Goal: Transaction & Acquisition: Purchase product/service

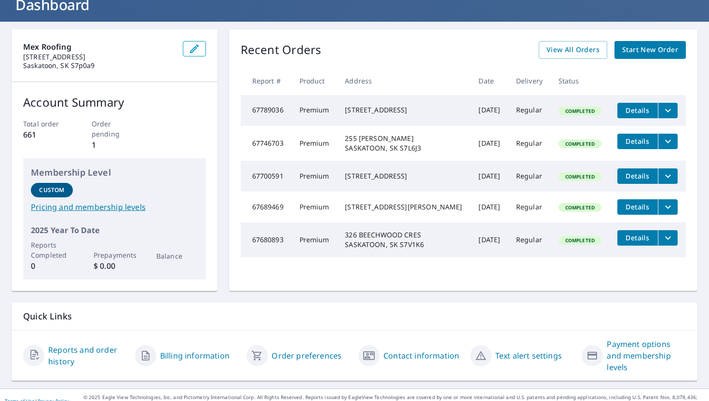
scroll to position [68, 0]
click at [672, 52] on span "Start New Order" at bounding box center [650, 50] width 56 height 12
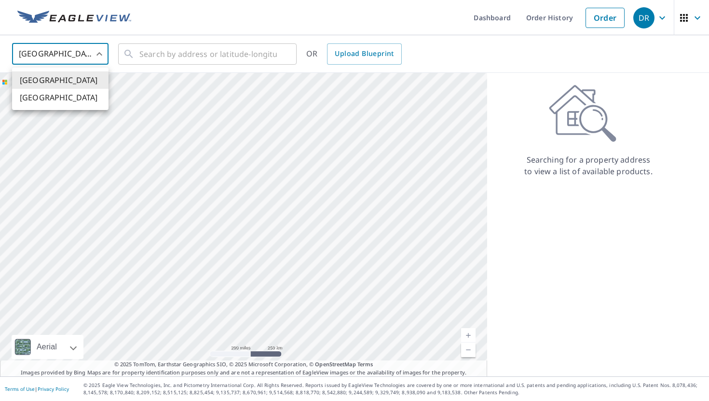
click at [100, 56] on body "DR DR Dashboard Order History Order DR United States US ​ ​ OR Upload Blueprint…" at bounding box center [354, 200] width 709 height 401
click at [80, 101] on li "[GEOGRAPHIC_DATA]" at bounding box center [60, 97] width 96 height 17
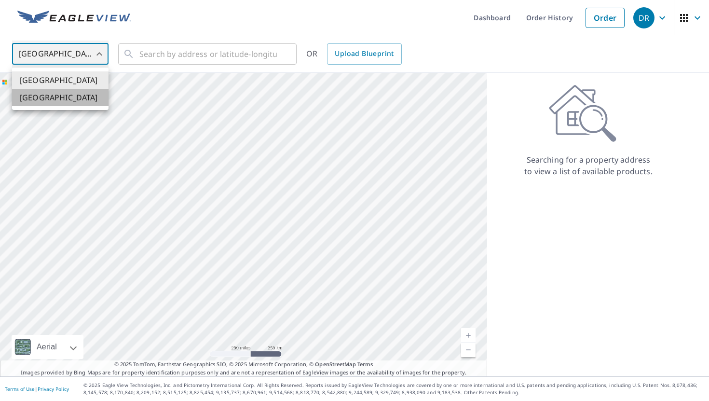
type input "CA"
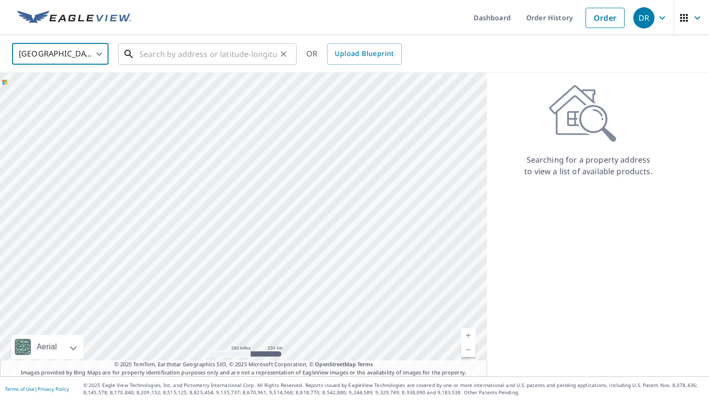
click at [172, 52] on input "text" at bounding box center [207, 54] width 137 height 27
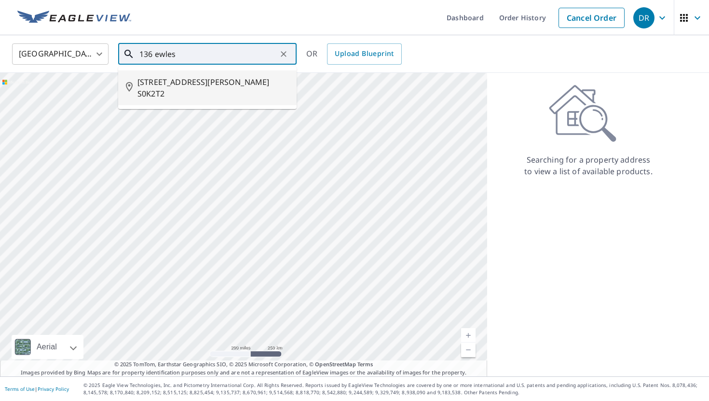
click at [172, 79] on span "[STREET_ADDRESS][PERSON_NAME] S0K2T2" at bounding box center [212, 87] width 151 height 23
type input "[STREET_ADDRESS][PERSON_NAME] S0K2T2"
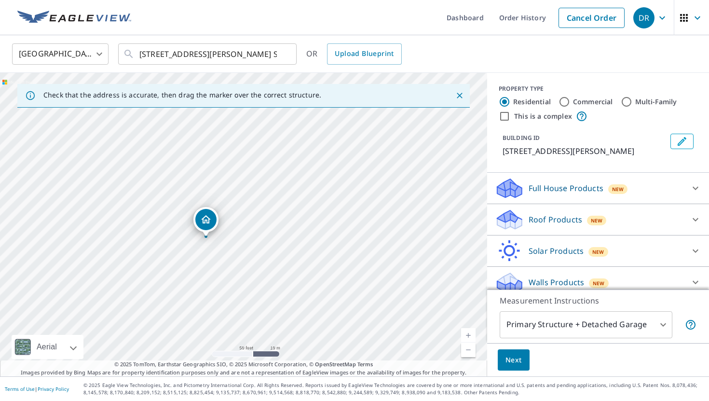
scroll to position [9, 0]
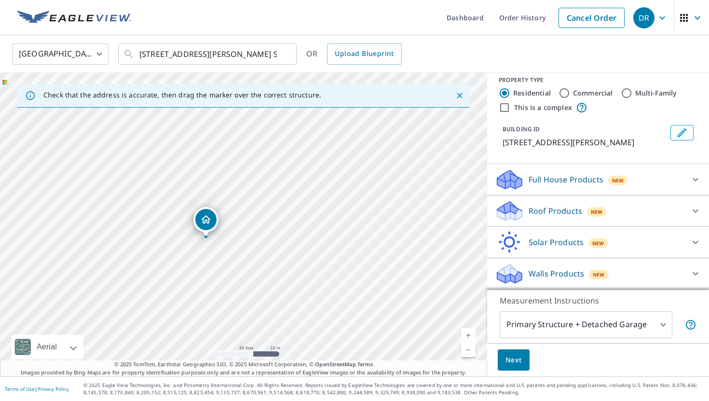
click at [554, 208] on p "Roof Products" at bounding box center [556, 211] width 54 height 12
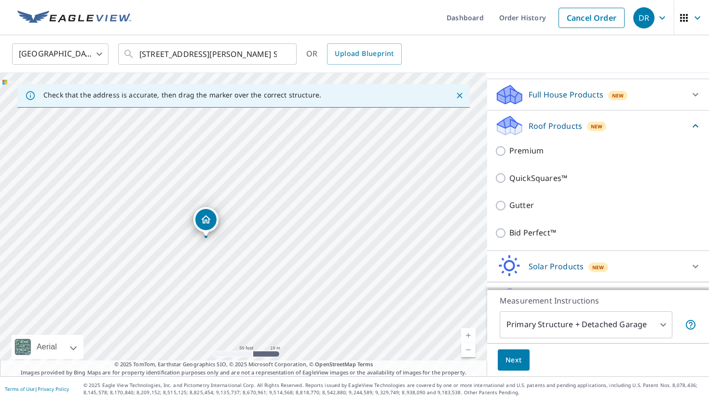
scroll to position [97, 0]
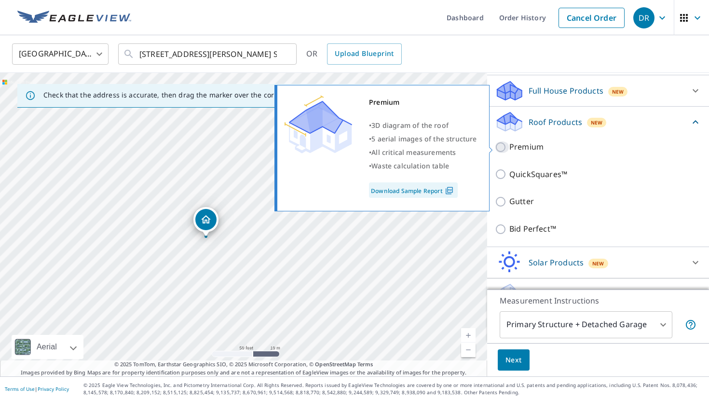
click at [502, 148] on input "Premium" at bounding box center [502, 147] width 14 height 12
checkbox input "true"
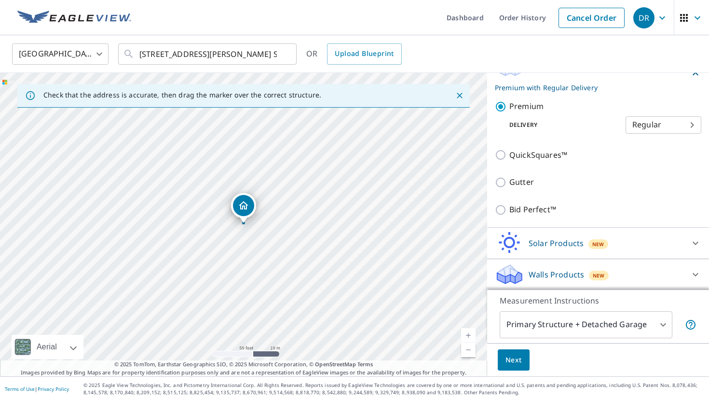
scroll to position [155, 0]
click at [527, 358] on button "Next" at bounding box center [514, 360] width 32 height 22
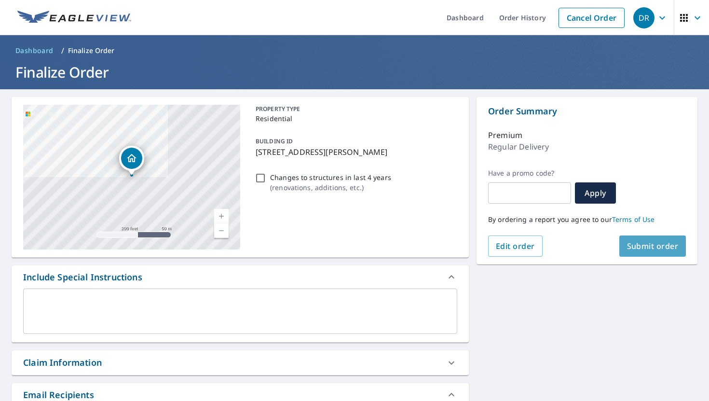
click at [630, 246] on span "Submit order" at bounding box center [653, 246] width 52 height 11
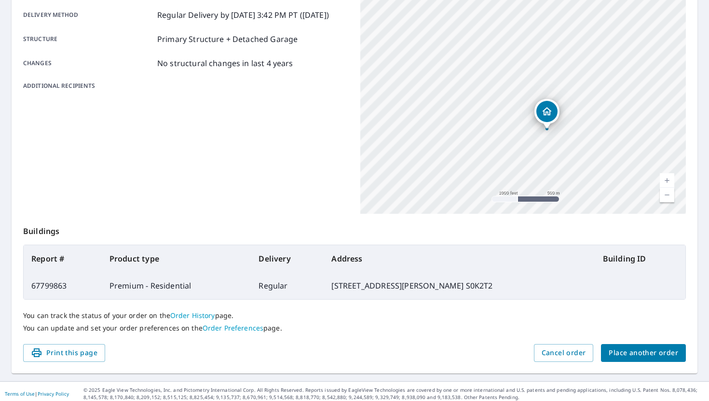
scroll to position [166, 0]
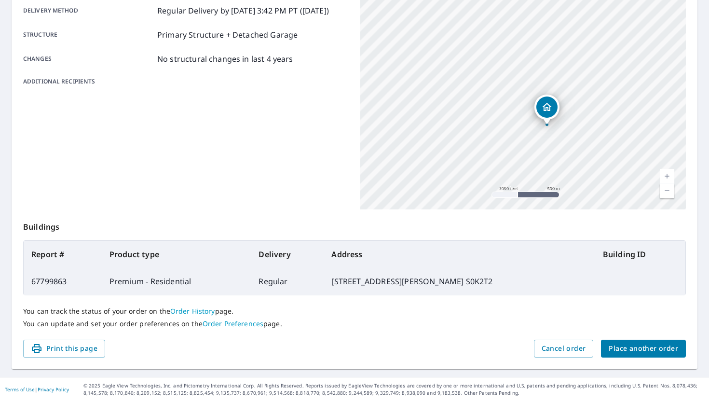
click at [607, 345] on button "Place another order" at bounding box center [643, 349] width 85 height 18
